Goal: Task Accomplishment & Management: Manage account settings

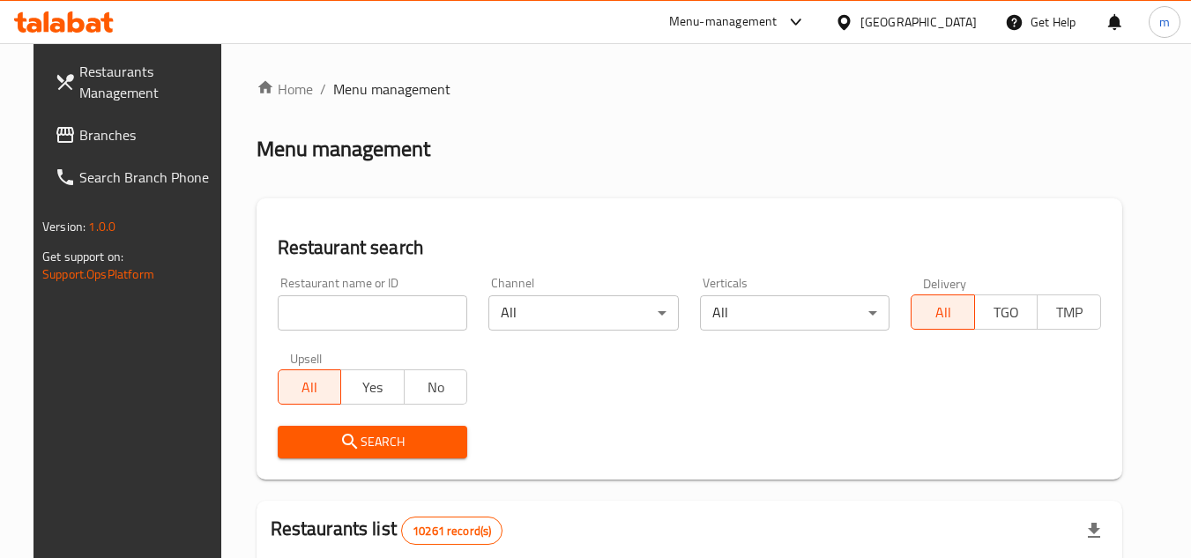
click at [860, 19] on div at bounding box center [848, 21] width 26 height 19
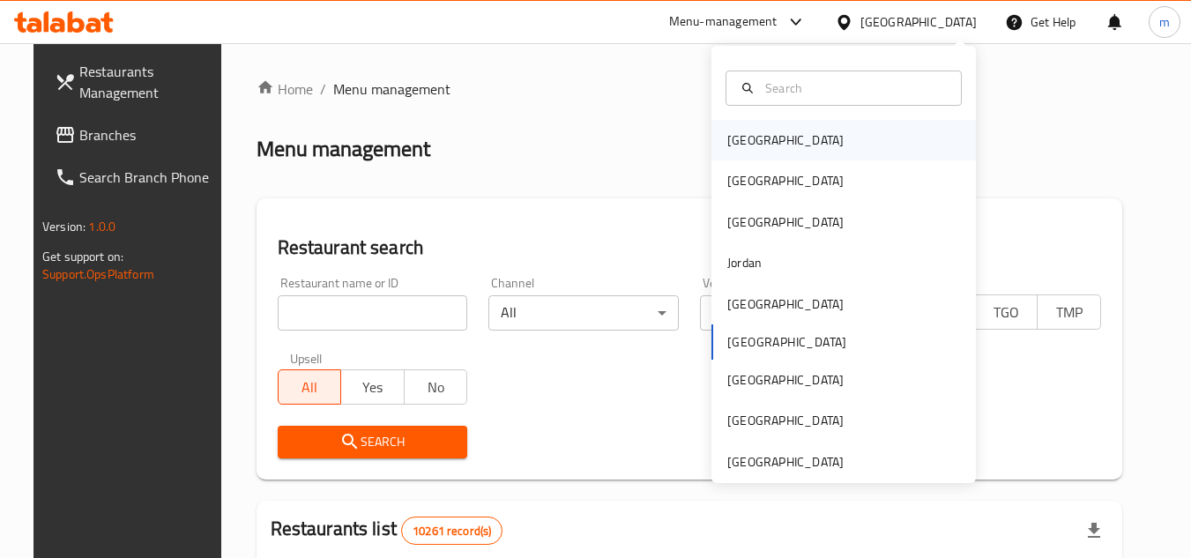
click at [734, 145] on div "[GEOGRAPHIC_DATA]" at bounding box center [785, 139] width 116 height 19
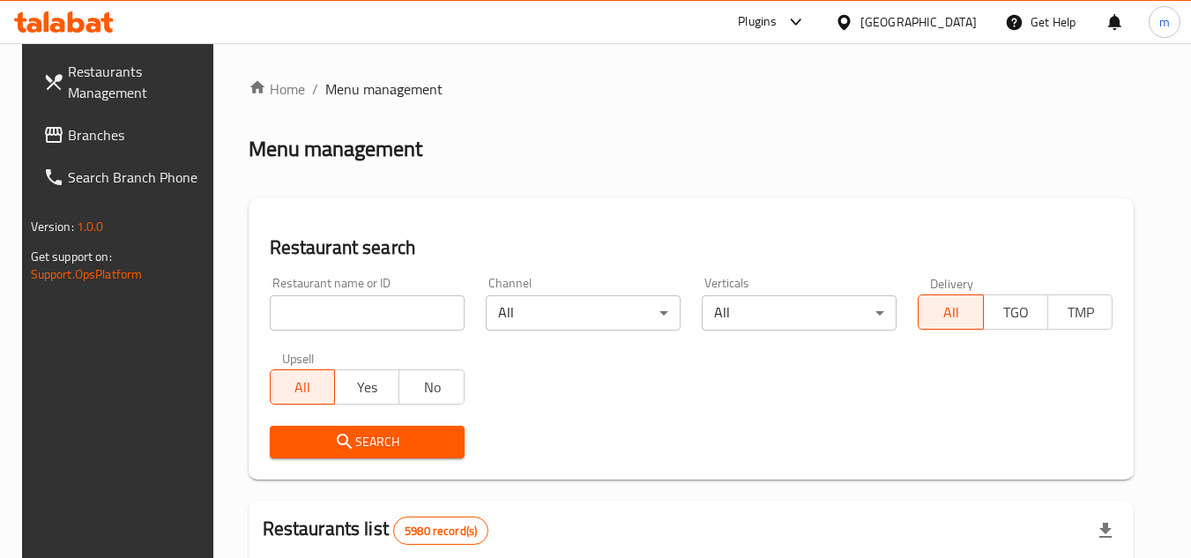
click at [87, 145] on span "Branches" at bounding box center [137, 134] width 139 height 21
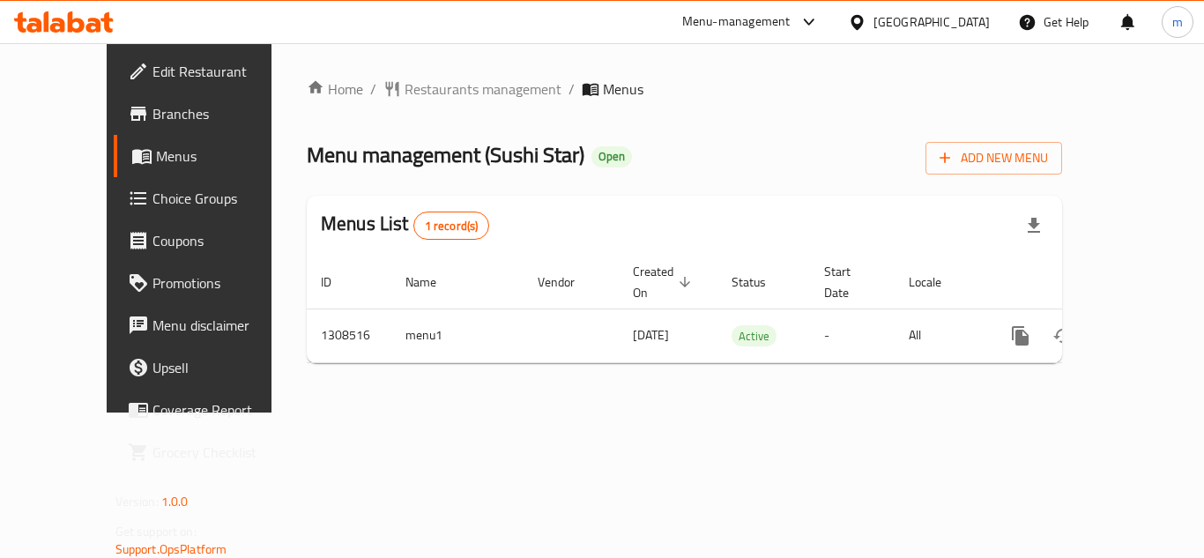
click at [156, 151] on span "Menus" at bounding box center [224, 155] width 137 height 21
click at [156, 157] on span "Menus" at bounding box center [224, 155] width 137 height 21
click at [156, 154] on span "Menus" at bounding box center [224, 155] width 137 height 21
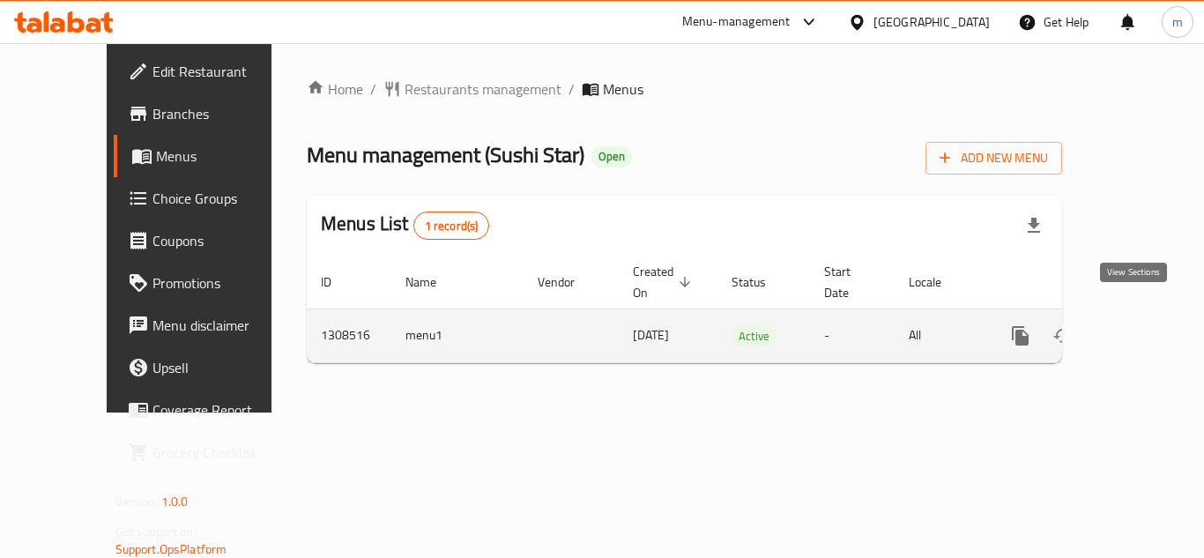
click at [1140, 328] on icon "enhanced table" at bounding box center [1148, 336] width 16 height 16
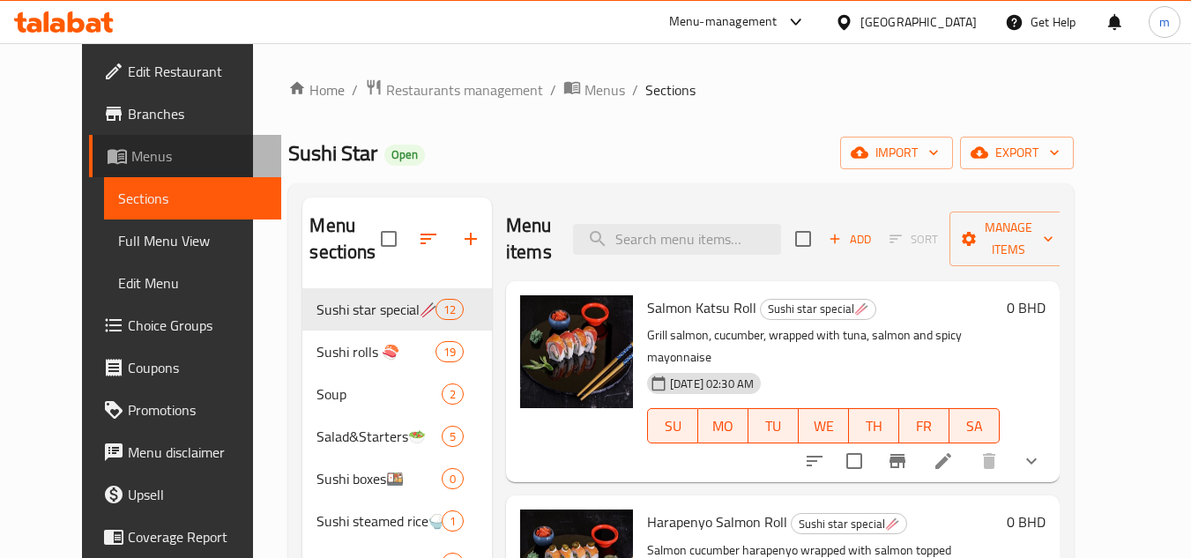
click at [131, 152] on span "Menus" at bounding box center [199, 155] width 136 height 21
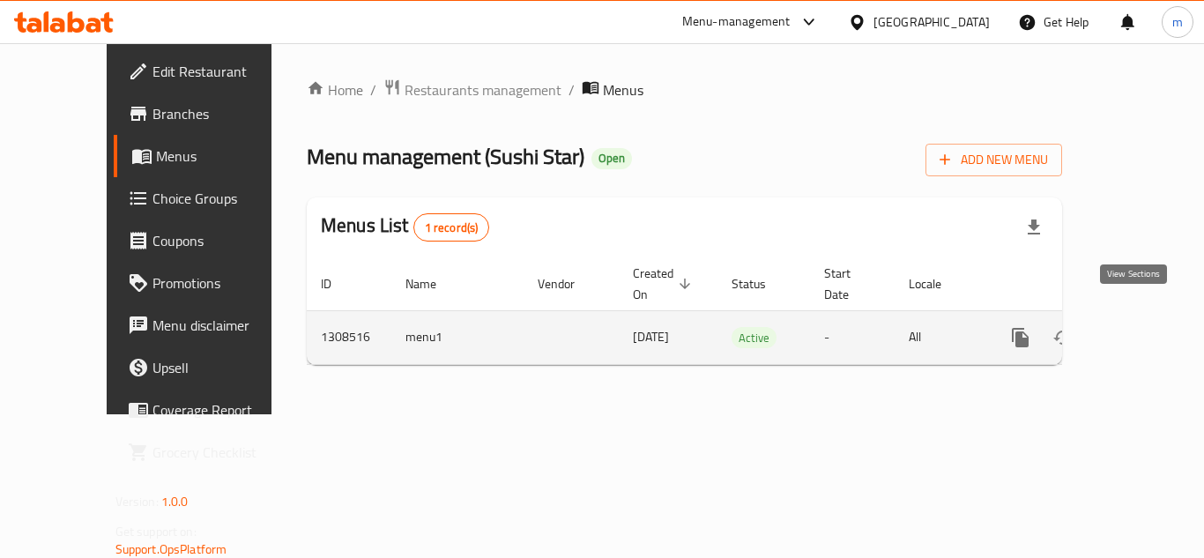
click at [1137, 327] on icon "enhanced table" at bounding box center [1147, 337] width 21 height 21
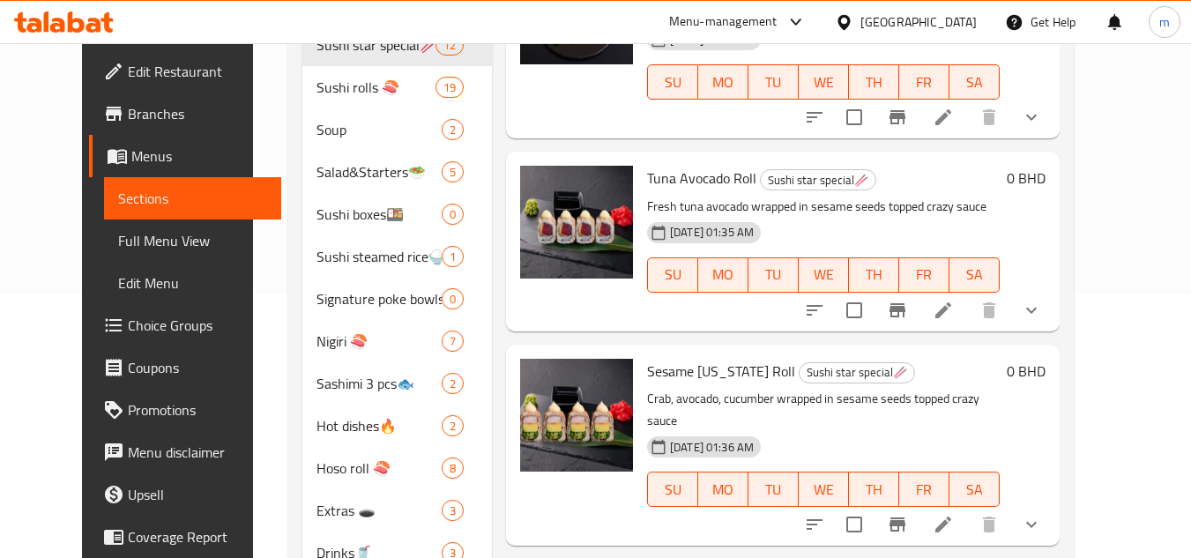
scroll to position [1058, 0]
